Goal: Check status: Check status

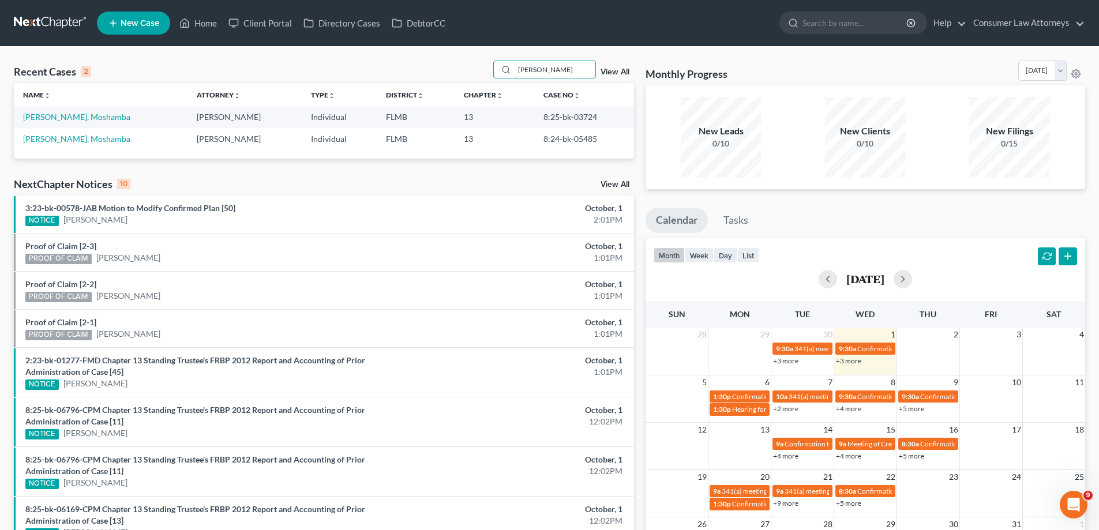
drag, startPoint x: 567, startPoint y: 72, endPoint x: 474, endPoint y: 78, distance: 93.0
click at [474, 78] on div "Recent Cases 2 [PERSON_NAME] View All" at bounding box center [324, 72] width 620 height 22
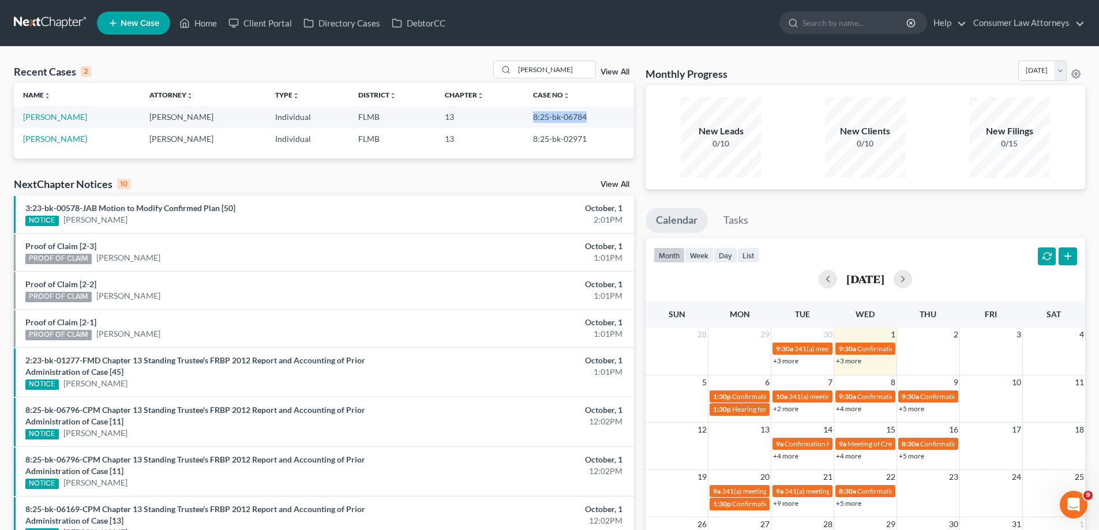
drag, startPoint x: 585, startPoint y: 116, endPoint x: 524, endPoint y: 119, distance: 61.2
click at [524, 119] on td "8:25-bk-06784" at bounding box center [579, 116] width 110 height 21
copy td "8:25-bk-06784"
click at [625, 125] on td "8:25-bk-06784" at bounding box center [579, 116] width 110 height 21
drag, startPoint x: 569, startPoint y: 73, endPoint x: 419, endPoint y: 75, distance: 150.0
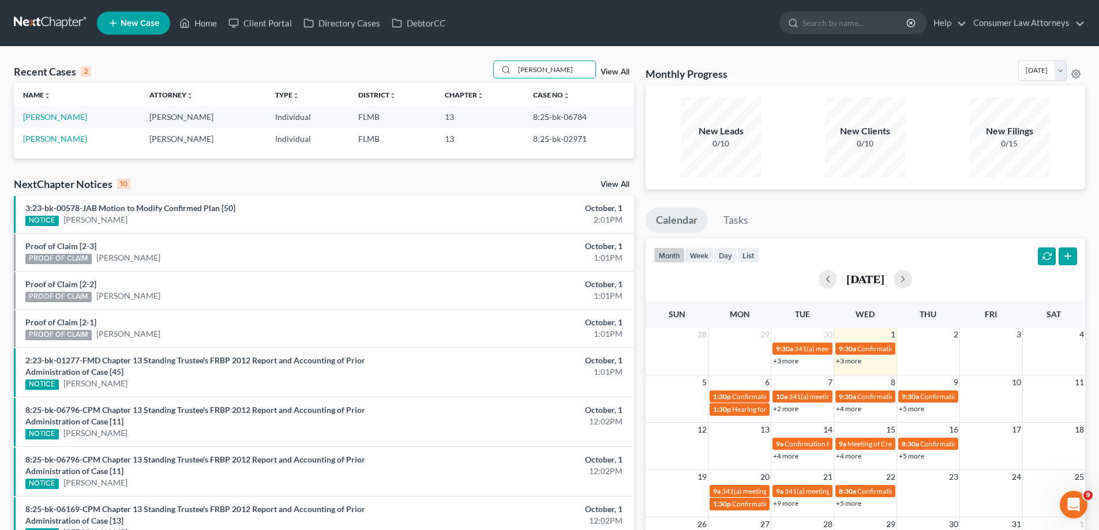
click at [419, 75] on div "Recent Cases 2 [PERSON_NAME] View All" at bounding box center [324, 72] width 620 height 22
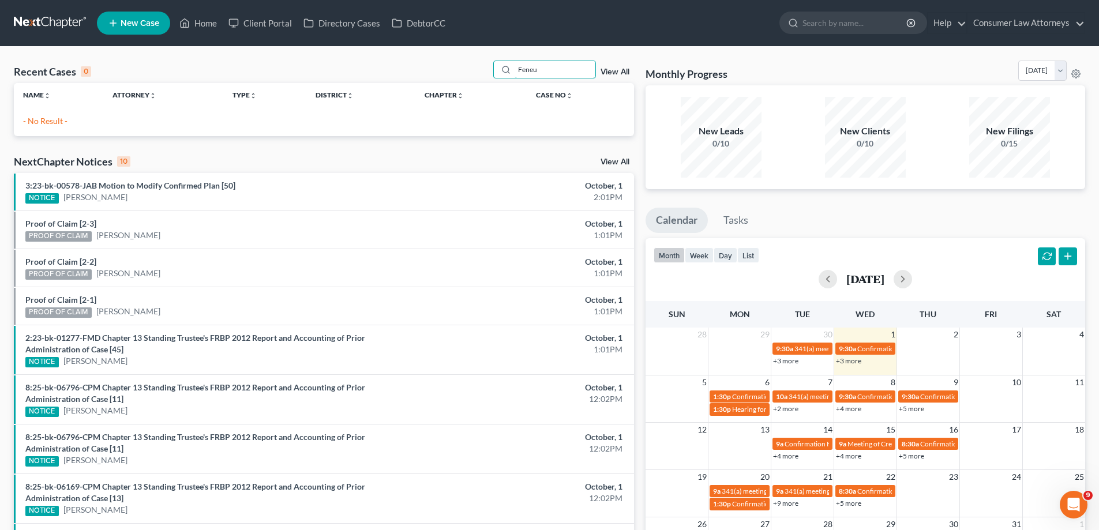
type input "Feneu"
click at [562, 112] on div "Name unfold_more expand_more expand_less Attorney unfold_more expand_more expan…" at bounding box center [324, 105] width 620 height 44
drag, startPoint x: 579, startPoint y: 69, endPoint x: 488, endPoint y: 72, distance: 90.6
click at [488, 72] on div "Recent Cases 0 Feneu View All" at bounding box center [324, 72] width 620 height 22
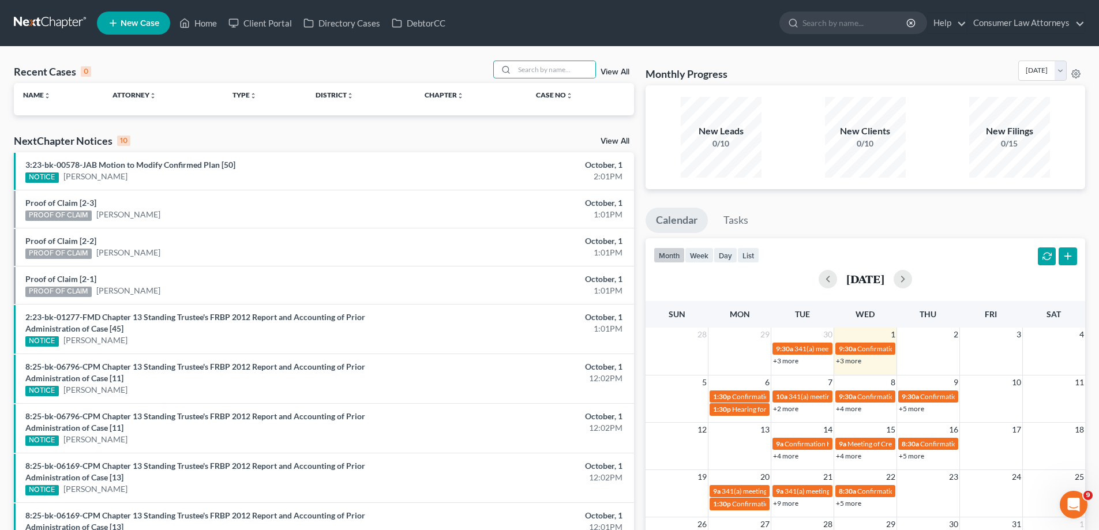
click at [478, 70] on div "Recent Cases 0 View All" at bounding box center [324, 72] width 620 height 22
